Goal: Task Accomplishment & Management: Use online tool/utility

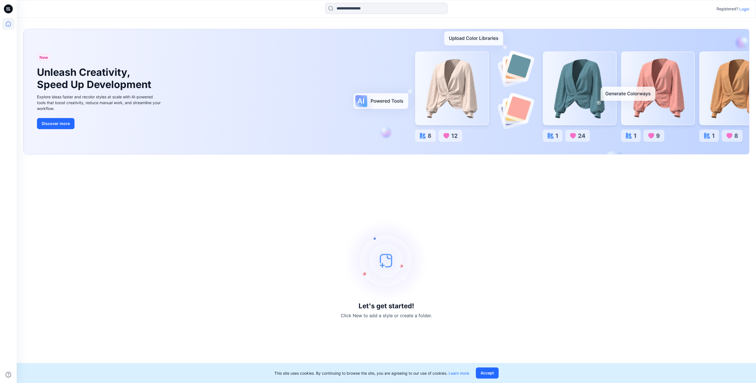
drag, startPoint x: 483, startPoint y: 218, endPoint x: 658, endPoint y: 126, distance: 197.0
click at [485, 217] on div "Let's get started! Click New to add a style or create a folder." at bounding box center [386, 268] width 726 height 215
click at [746, 7] on p "Login" at bounding box center [744, 9] width 10 height 6
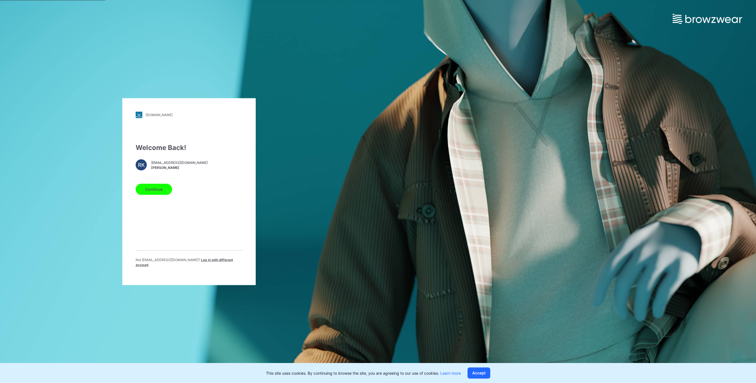
click at [157, 194] on button "Continue" at bounding box center [154, 189] width 36 height 11
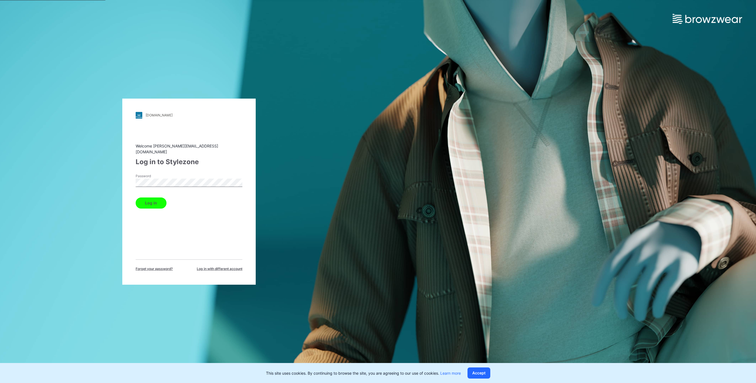
click at [154, 200] on button "Log in" at bounding box center [151, 203] width 31 height 11
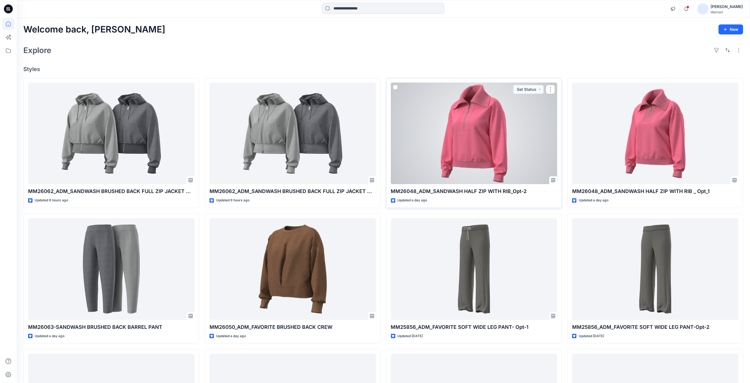
click at [464, 141] on div at bounding box center [474, 134] width 166 height 102
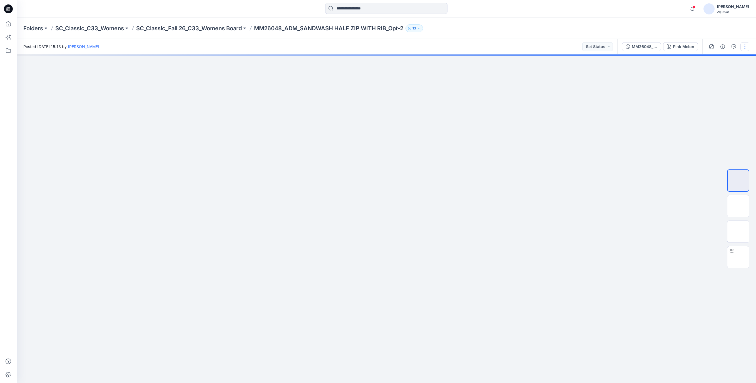
click at [743, 45] on button "button" at bounding box center [744, 46] width 9 height 9
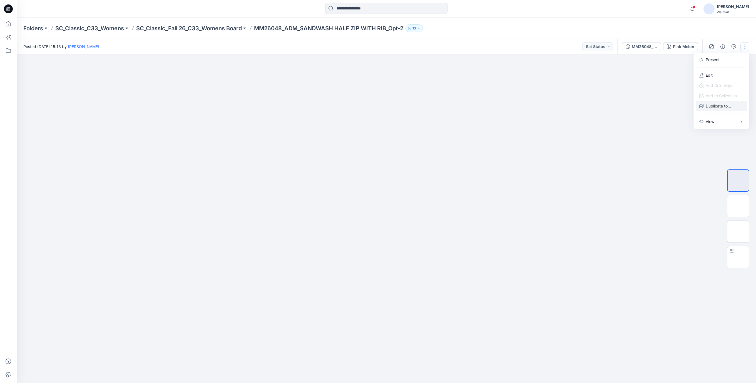
click at [715, 106] on p "Duplicate to..." at bounding box center [717, 106] width 25 height 6
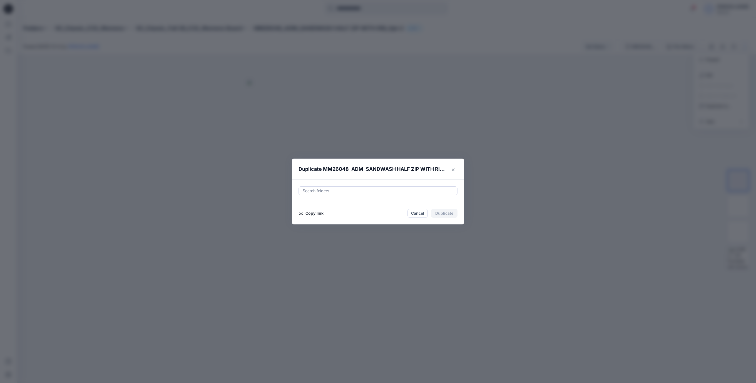
click at [358, 194] on div at bounding box center [378, 191] width 152 height 7
click at [452, 169] on icon "Close" at bounding box center [453, 169] width 3 height 3
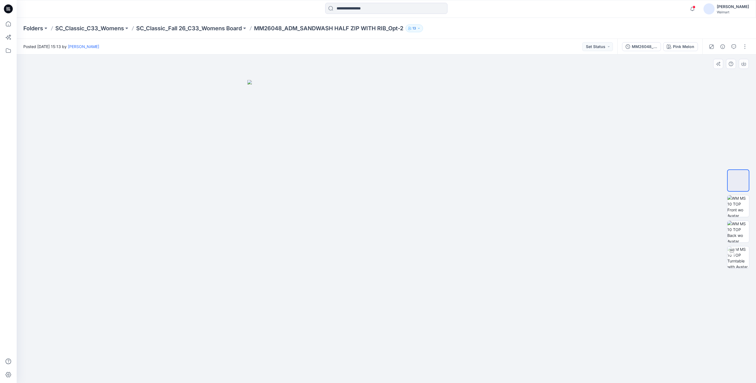
click at [511, 149] on img at bounding box center [386, 231] width 278 height 303
click at [8, 9] on icon at bounding box center [7, 9] width 2 height 0
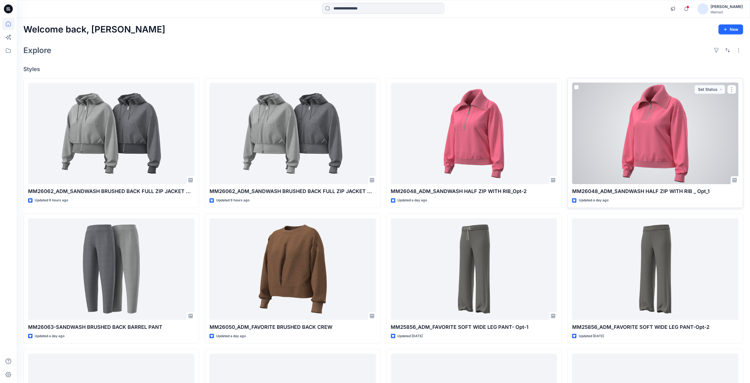
click at [681, 140] on div at bounding box center [655, 134] width 166 height 102
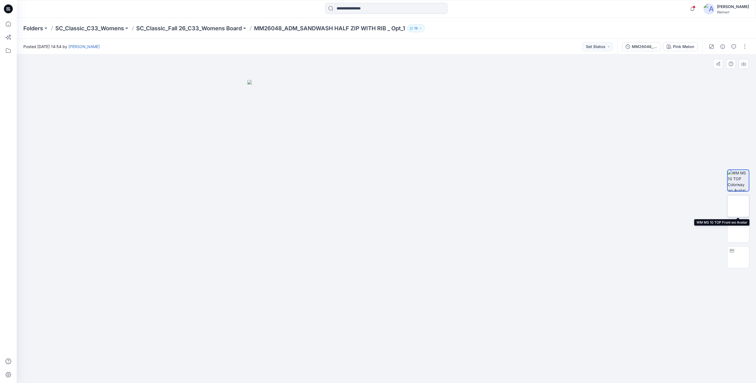
click at [739, 204] on img at bounding box center [738, 206] width 22 height 22
click at [9, 9] on icon at bounding box center [8, 8] width 9 height 9
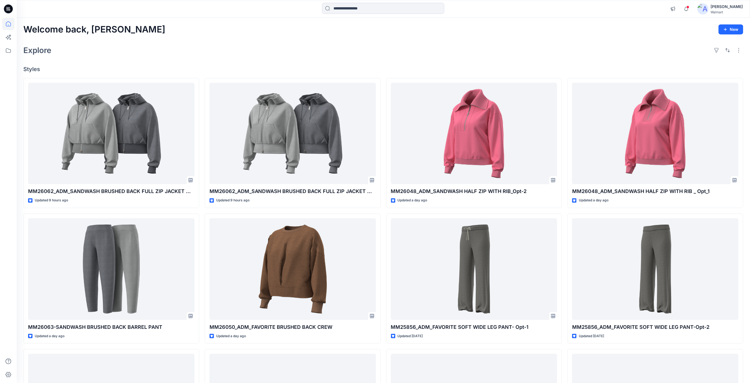
click at [8, 10] on icon at bounding box center [9, 10] width 2 height 0
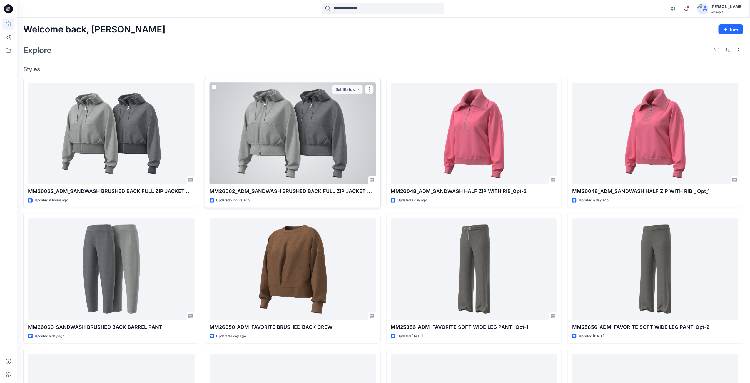
click at [331, 147] on div at bounding box center [293, 134] width 166 height 102
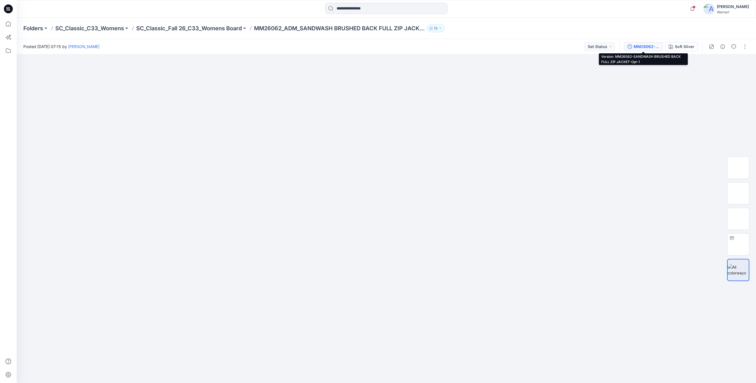
click at [650, 44] on div "MM26062-SANDWASH BRUSHED BACK FULL ZIP JACKET-Opt-1" at bounding box center [647, 47] width 26 height 6
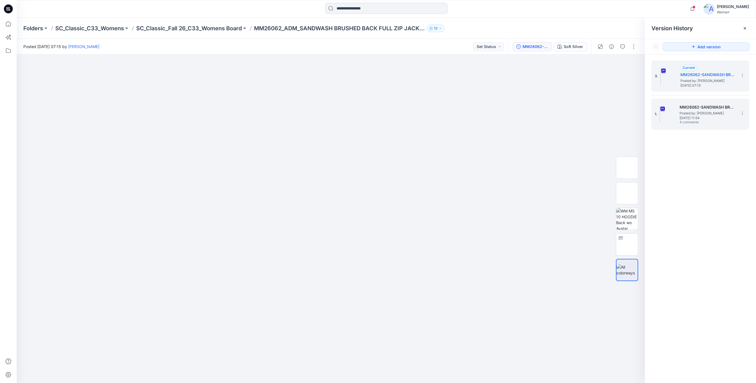
click at [703, 107] on h5 "MM26062-SANDWASH BRUSHED BACK FULL ZIP JACKET (2)" at bounding box center [707, 107] width 56 height 7
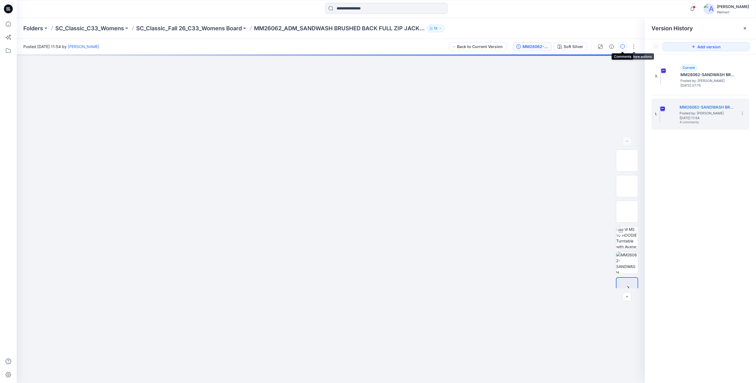
click at [624, 47] on icon "button" at bounding box center [622, 46] width 4 height 4
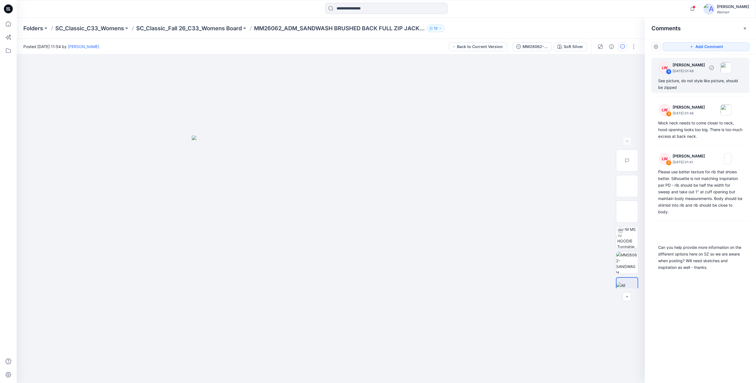
click at [674, 85] on div "See picture, do not style like picture, should be zipped" at bounding box center [700, 84] width 84 height 13
